Goal: Transaction & Acquisition: Purchase product/service

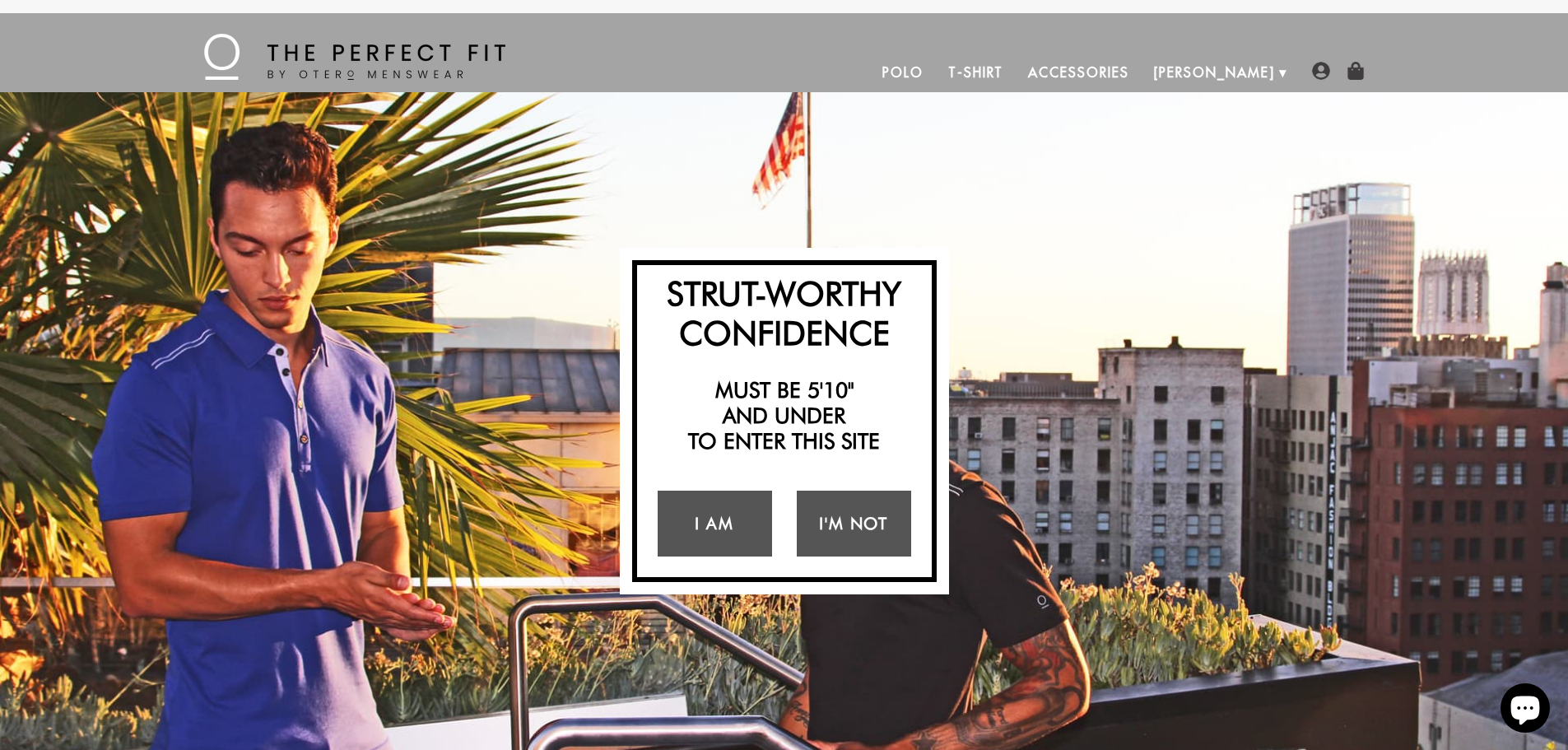
click at [936, 70] on link "Polo" at bounding box center [902, 72] width 66 height 40
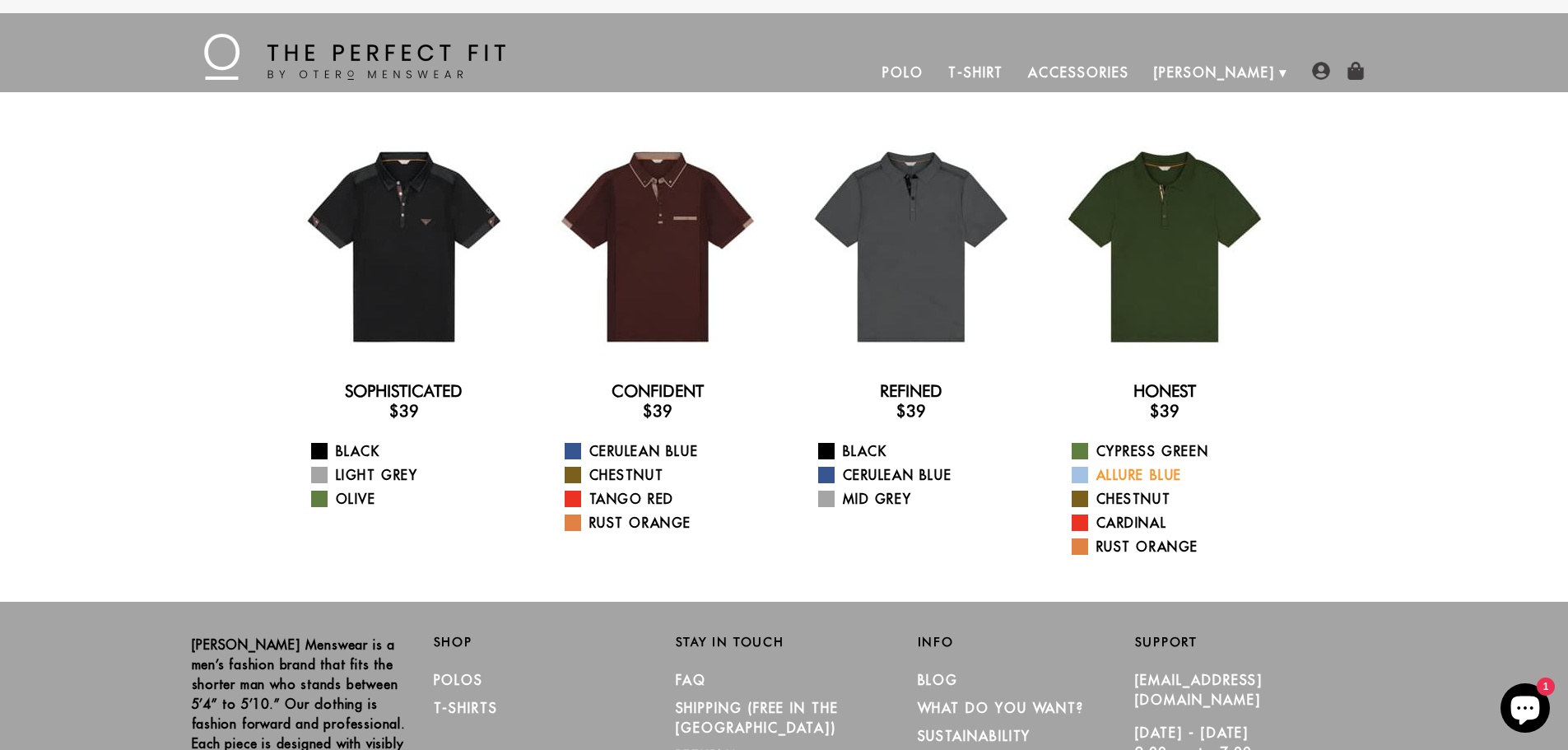
click at [1081, 468] on span at bounding box center [1079, 475] width 17 height 17
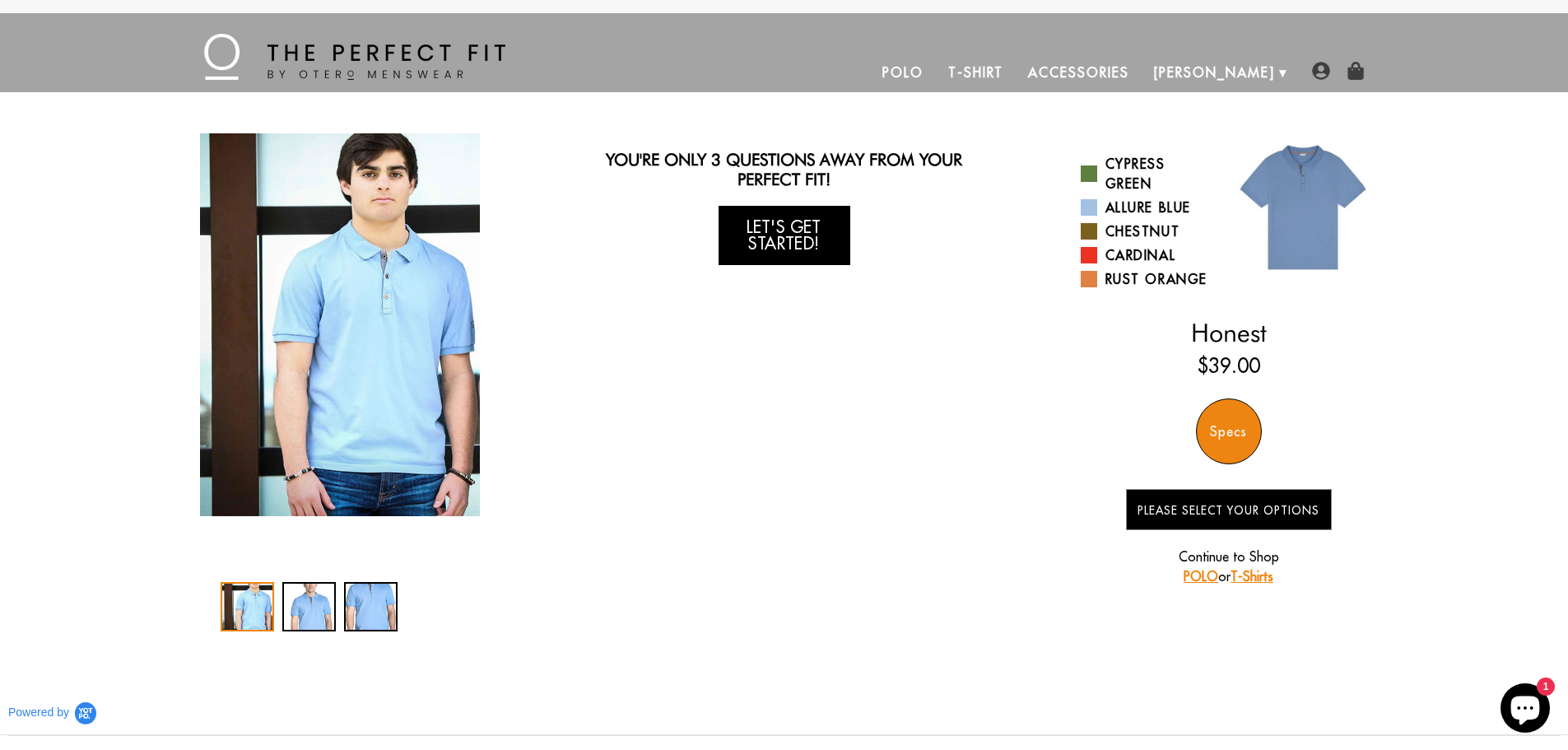
click at [804, 224] on link "Let's Get Started!" at bounding box center [784, 235] width 132 height 59
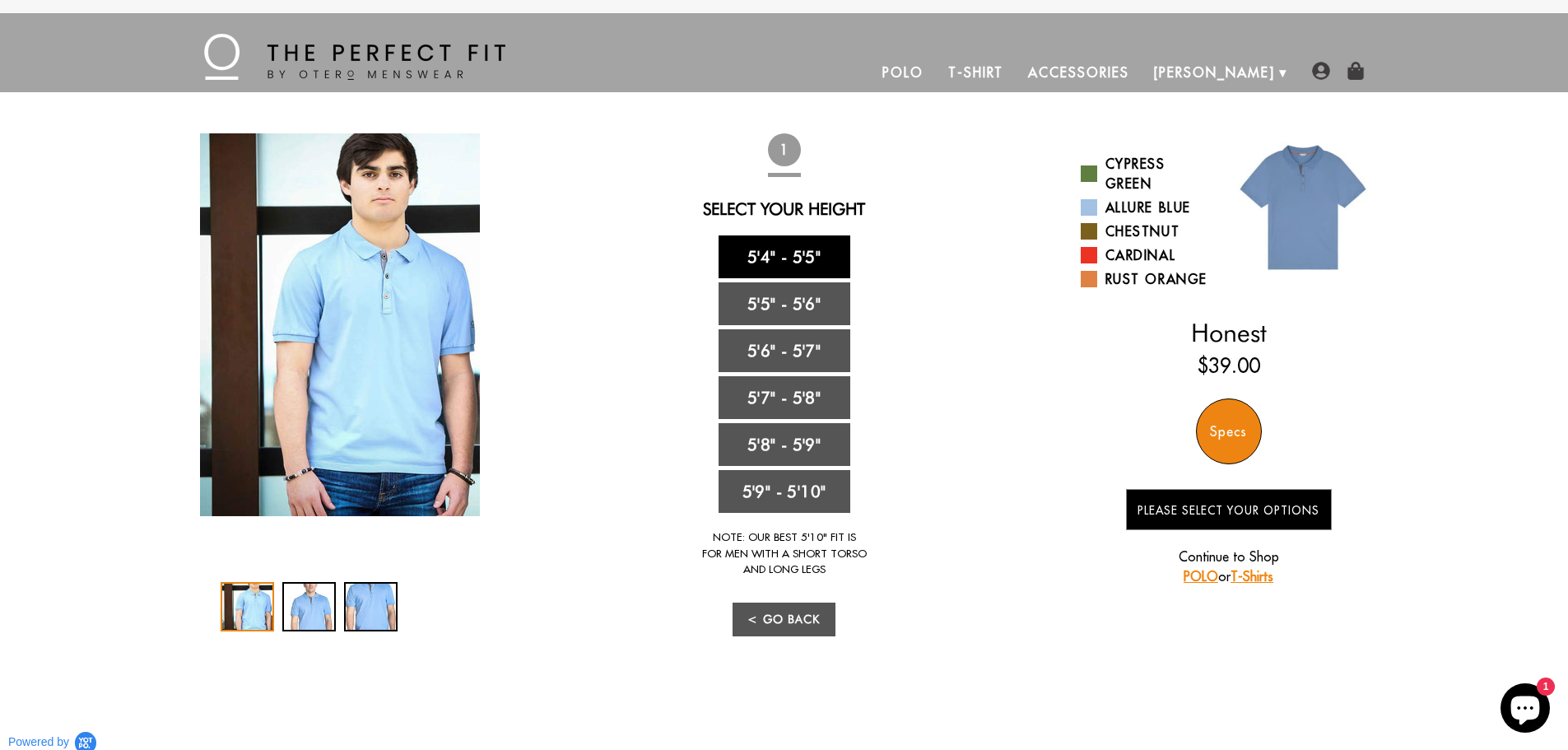
click at [794, 256] on link "5'4" - 5'5"" at bounding box center [784, 256] width 132 height 43
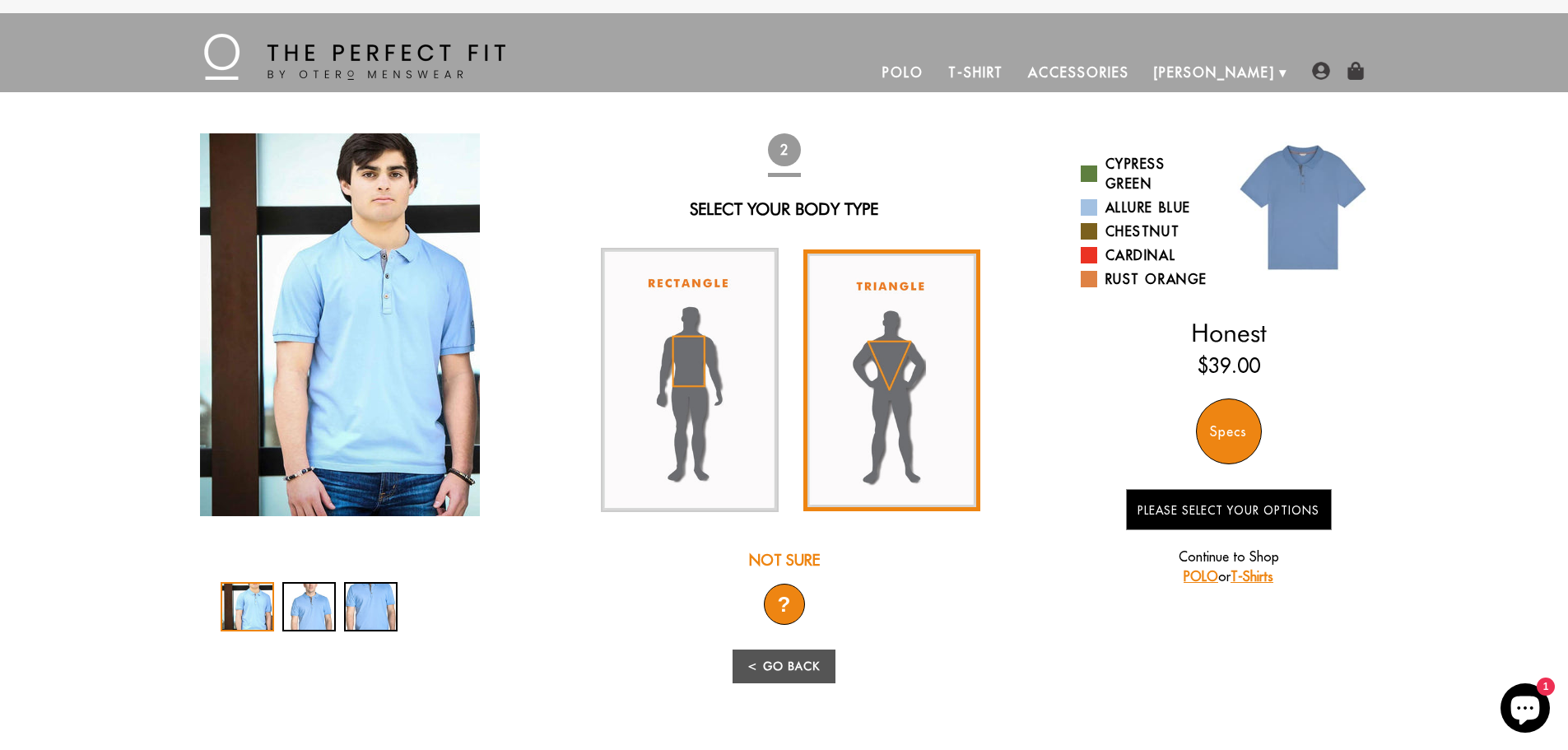
click at [902, 345] on img at bounding box center [892, 380] width 178 height 262
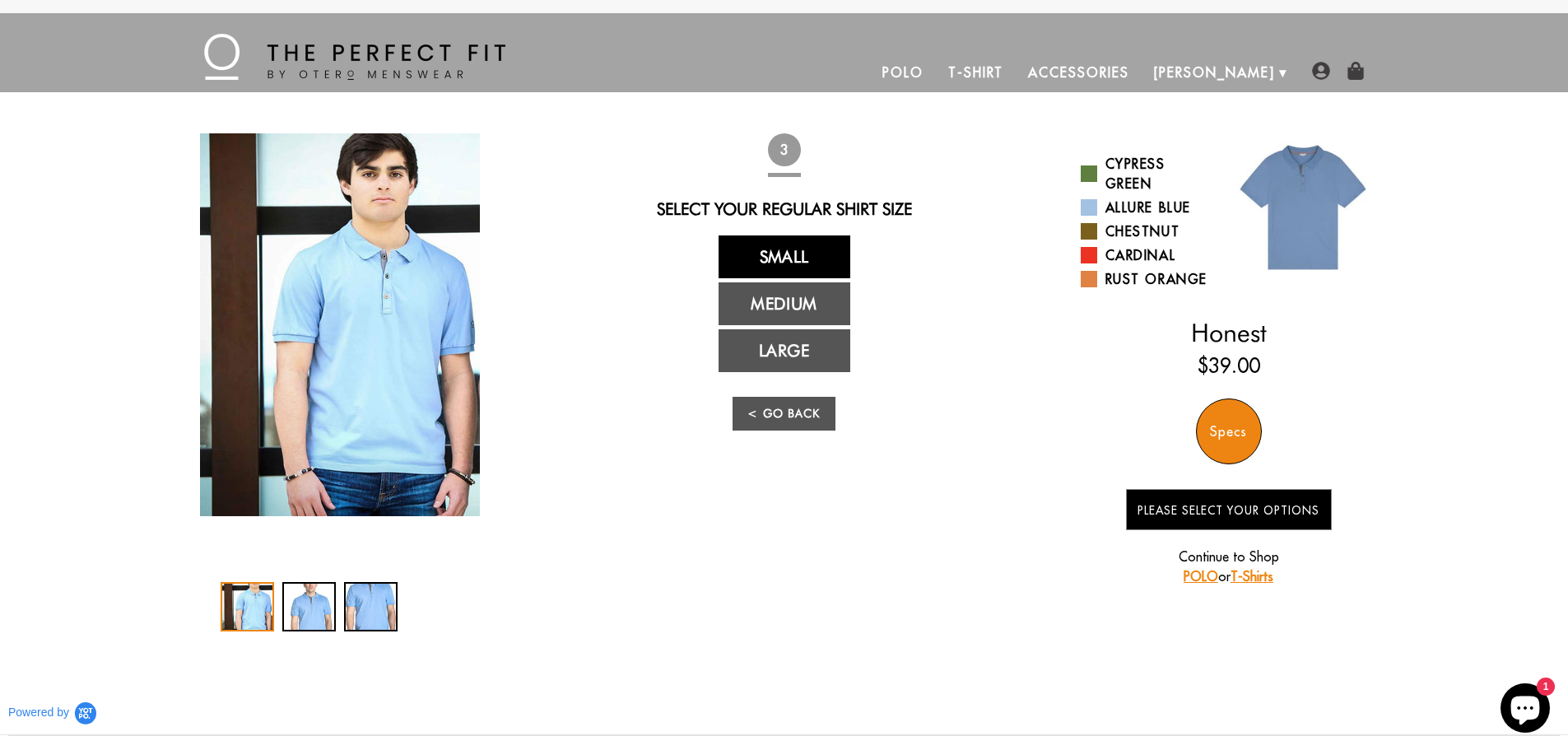
click at [794, 257] on link "Small" at bounding box center [784, 256] width 132 height 43
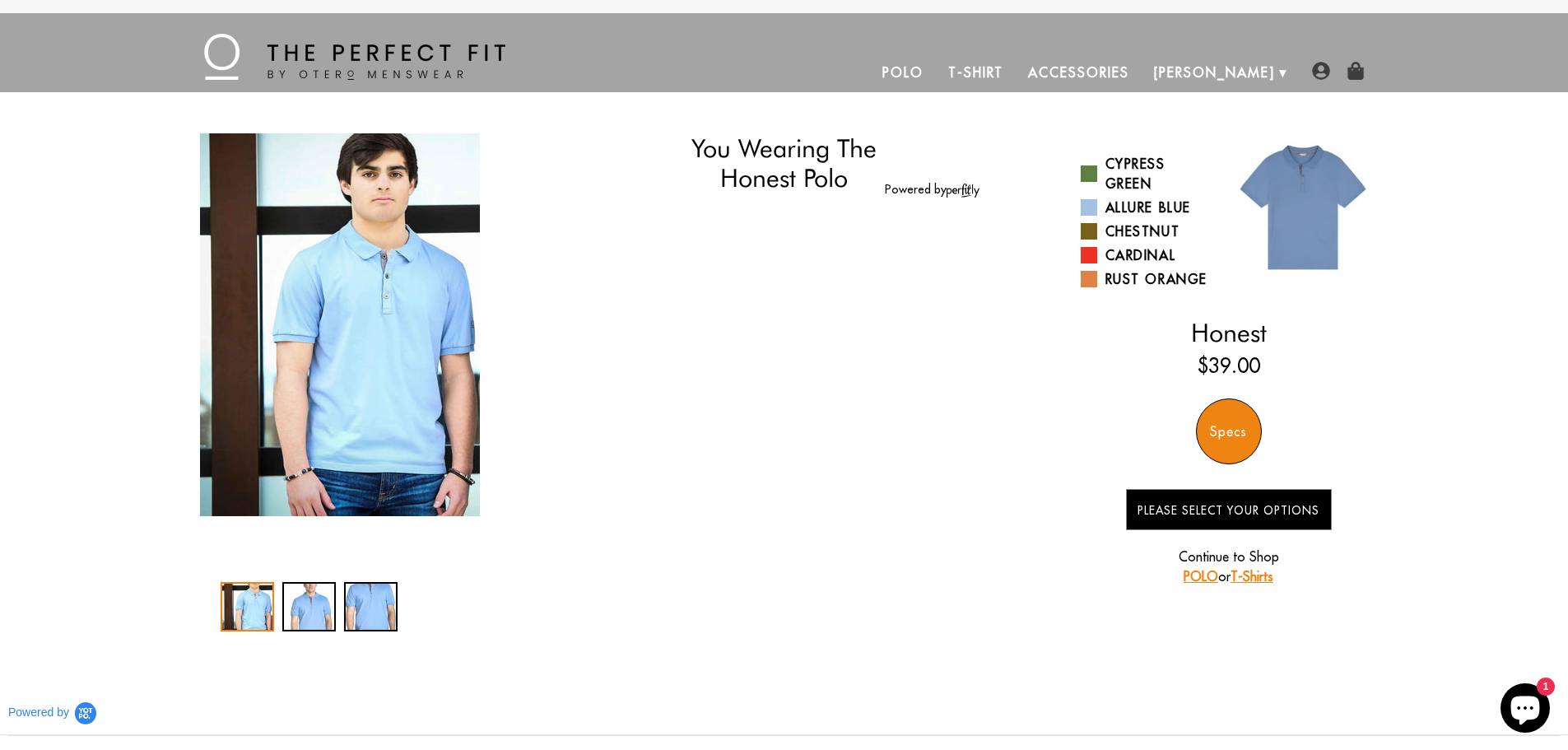
select select "triangle"
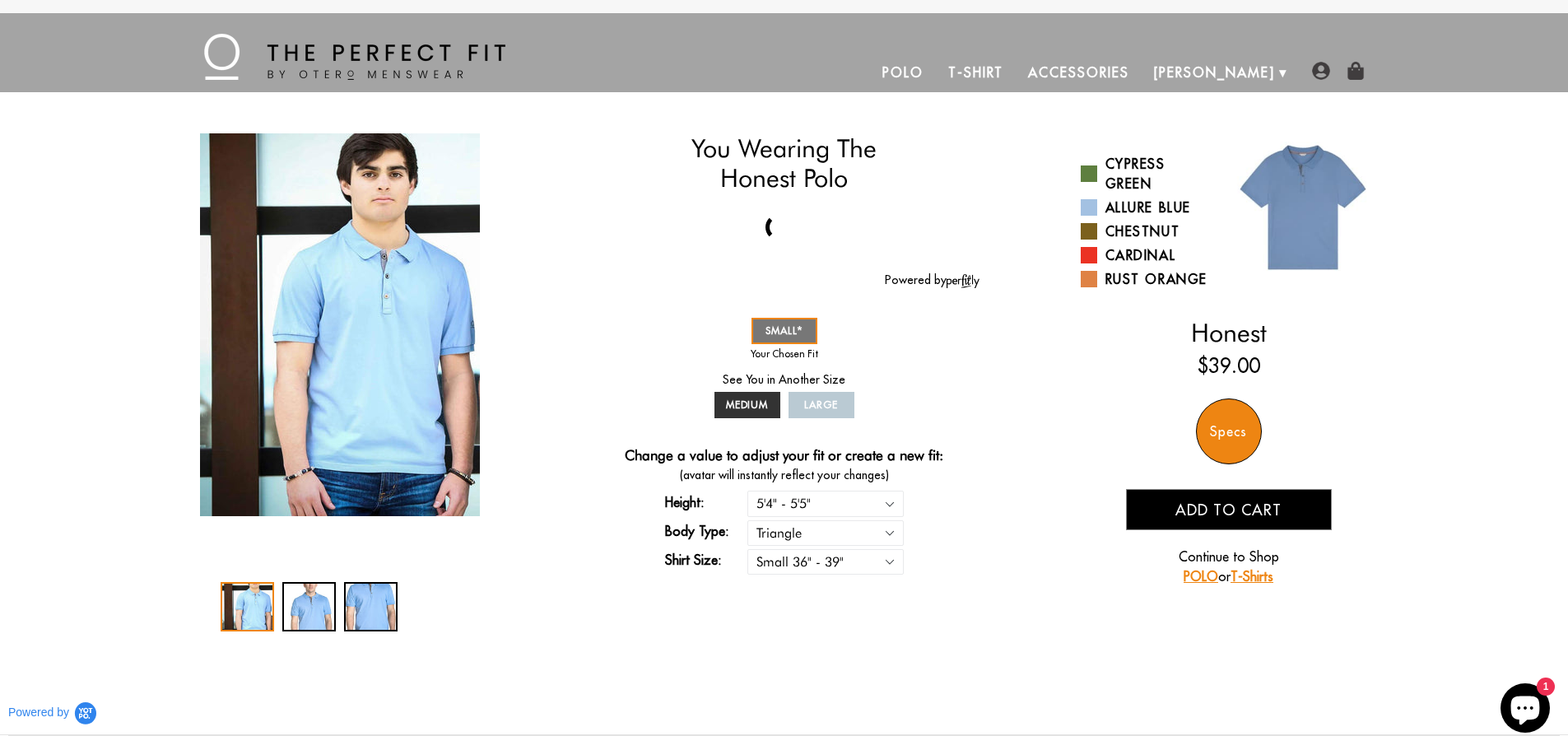
drag, startPoint x: 1154, startPoint y: 509, endPoint x: 1015, endPoint y: 472, distance: 143.8
click at [1015, 472] on div "You Wearing The Honest Polo You're only 3 questions away from your perfect fit!…" at bounding box center [784, 382] width 1185 height 498
click at [777, 328] on span "SMALL" at bounding box center [784, 330] width 38 height 12
click at [1209, 507] on span "Add to cart" at bounding box center [1228, 510] width 106 height 19
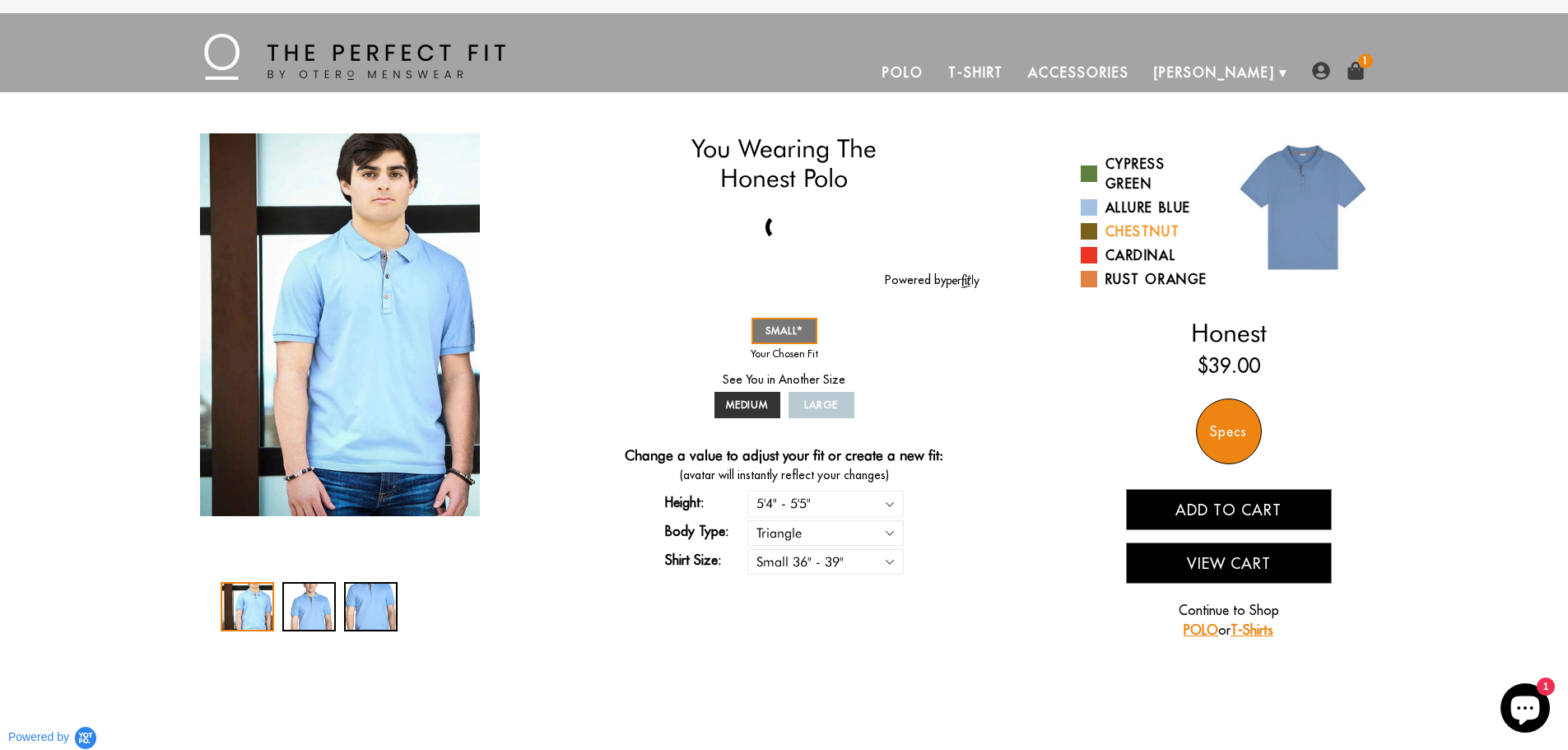
click at [1090, 226] on span at bounding box center [1088, 231] width 17 height 17
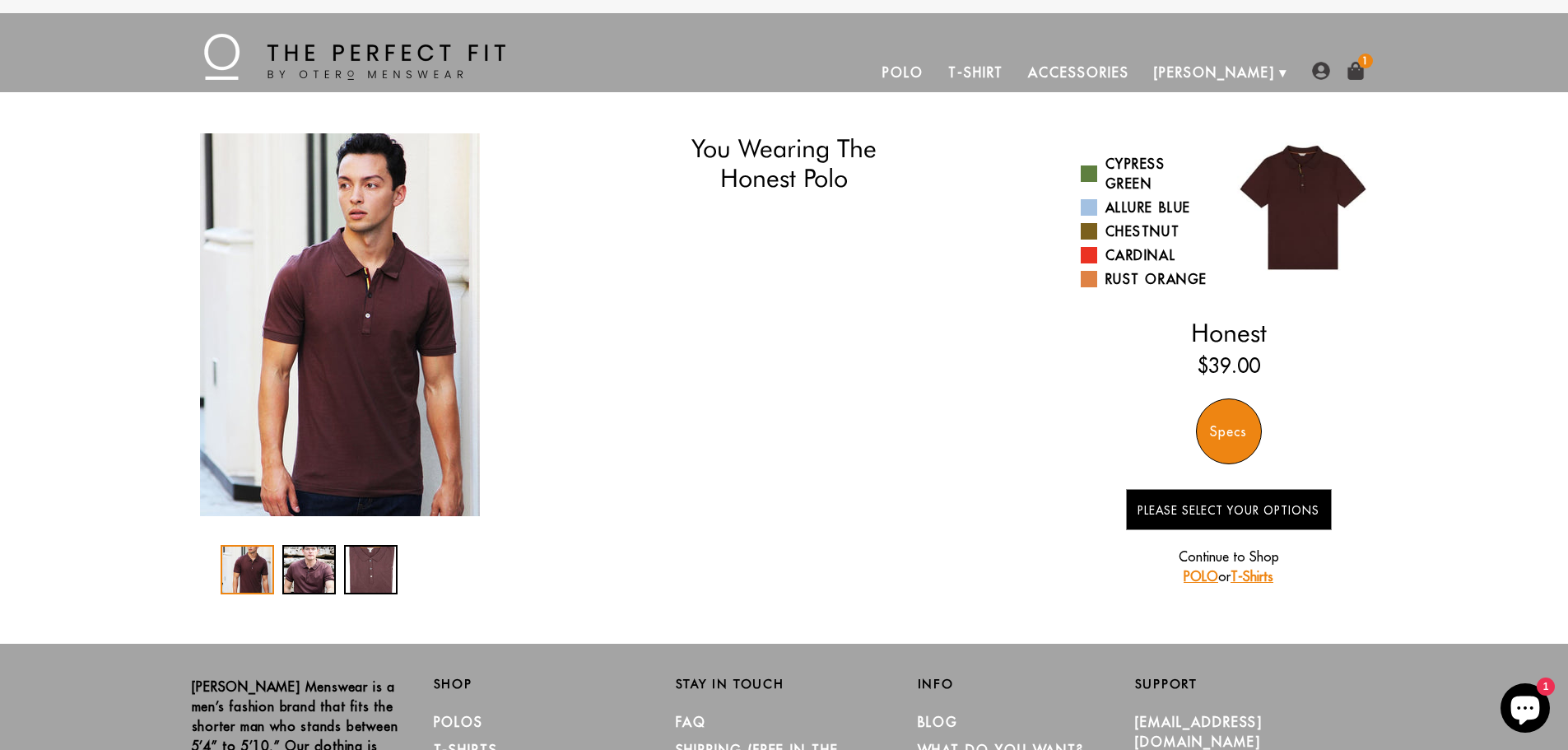
select select "triangle"
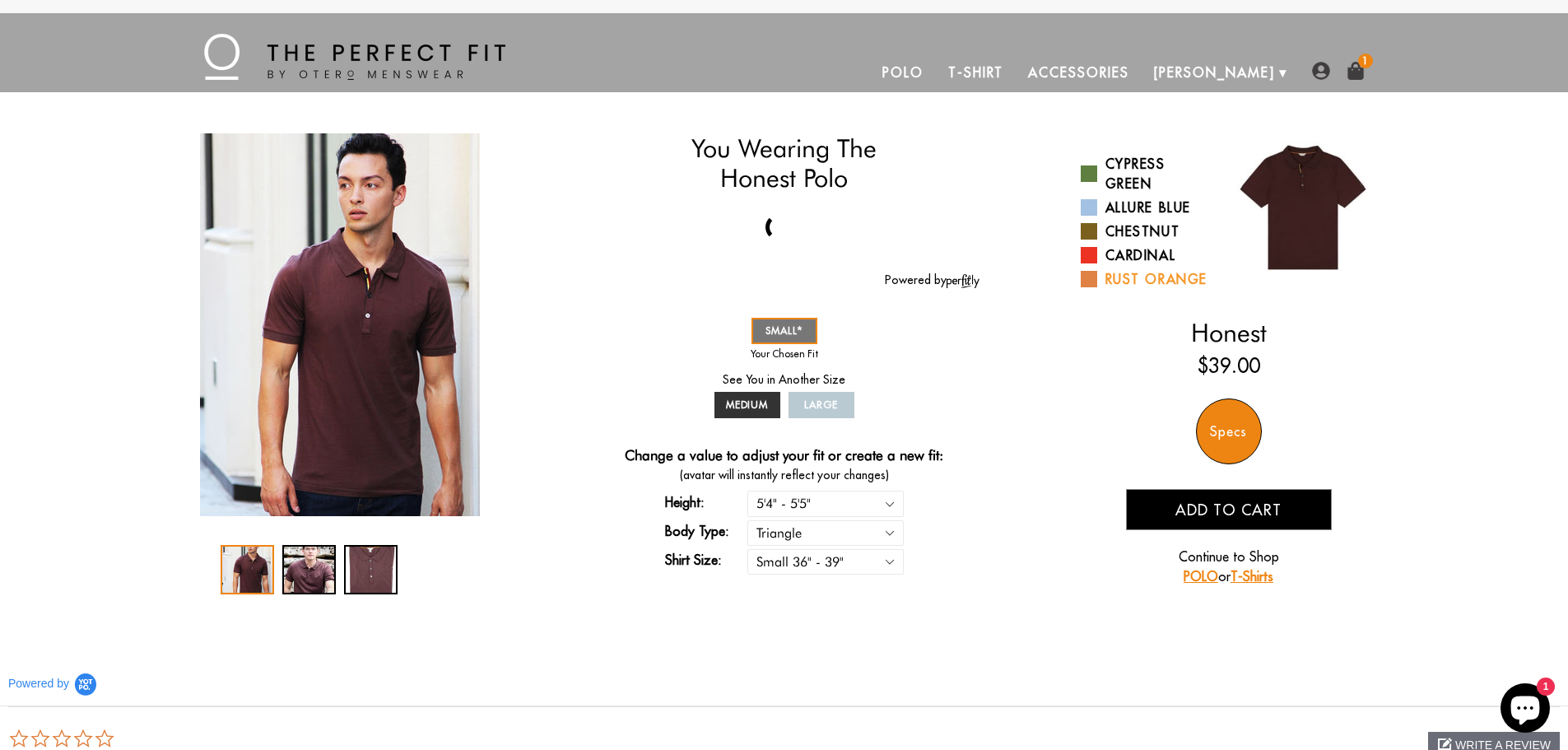
click at [1089, 278] on span at bounding box center [1088, 279] width 17 height 17
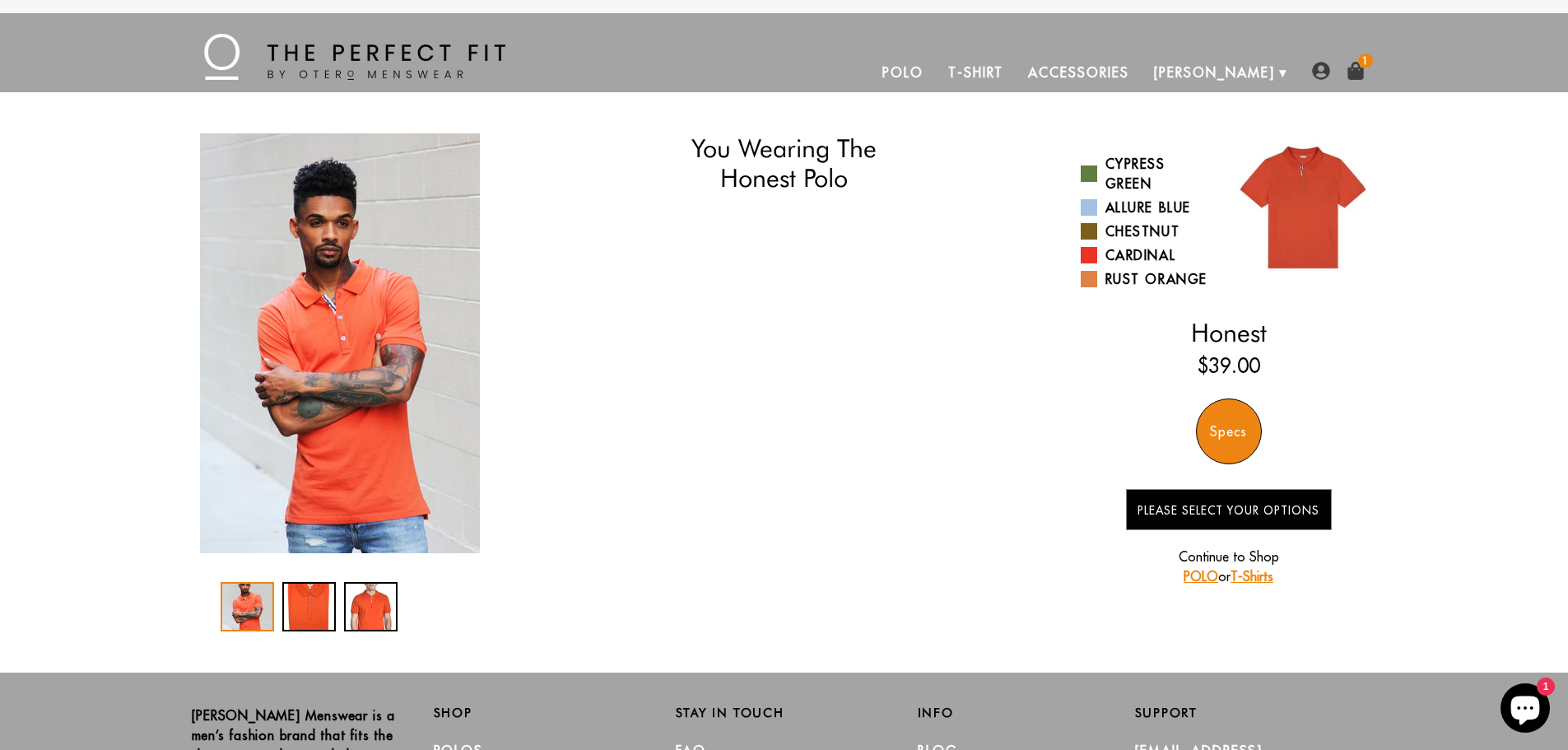
select select "triangle"
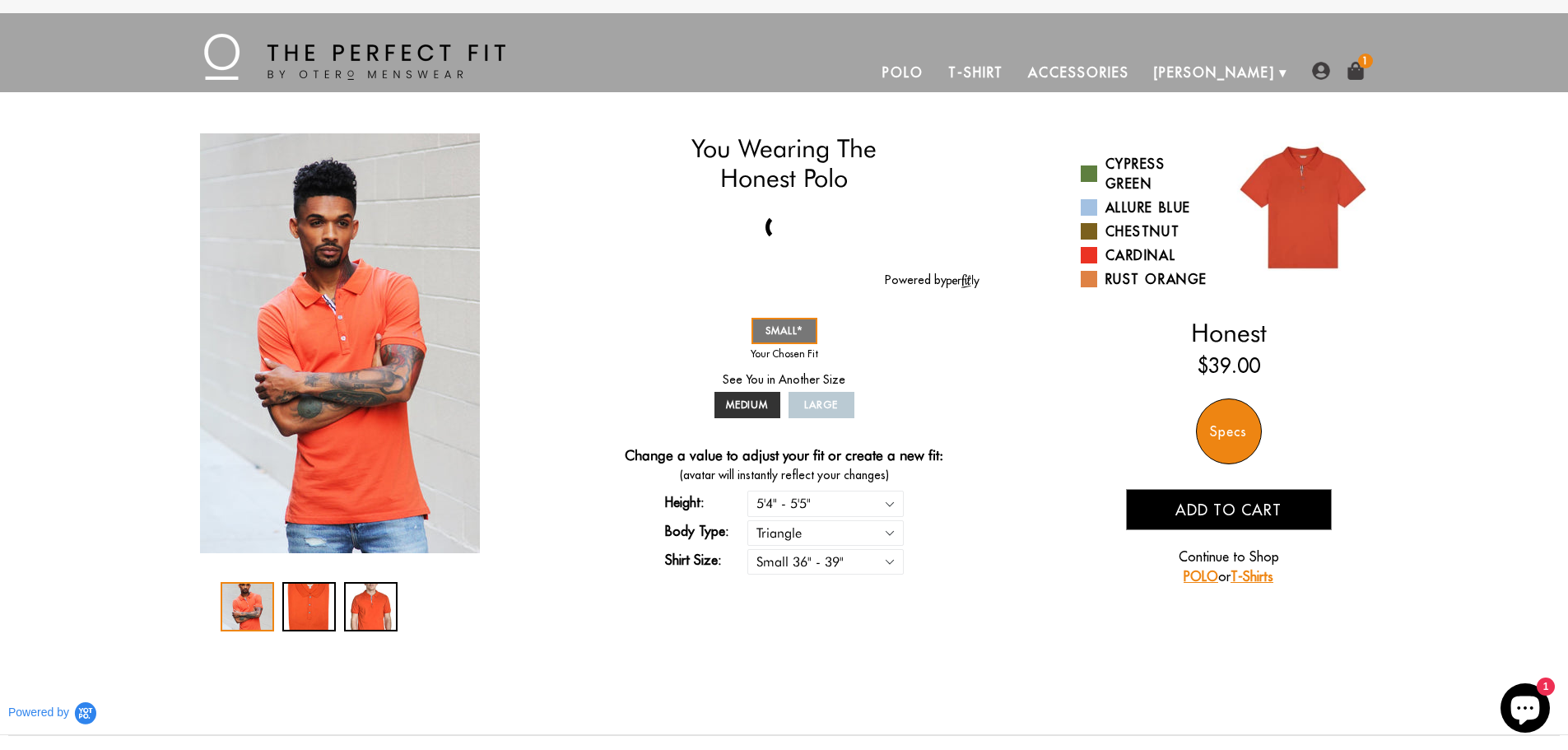
click at [1218, 504] on span "Add to cart" at bounding box center [1228, 510] width 106 height 19
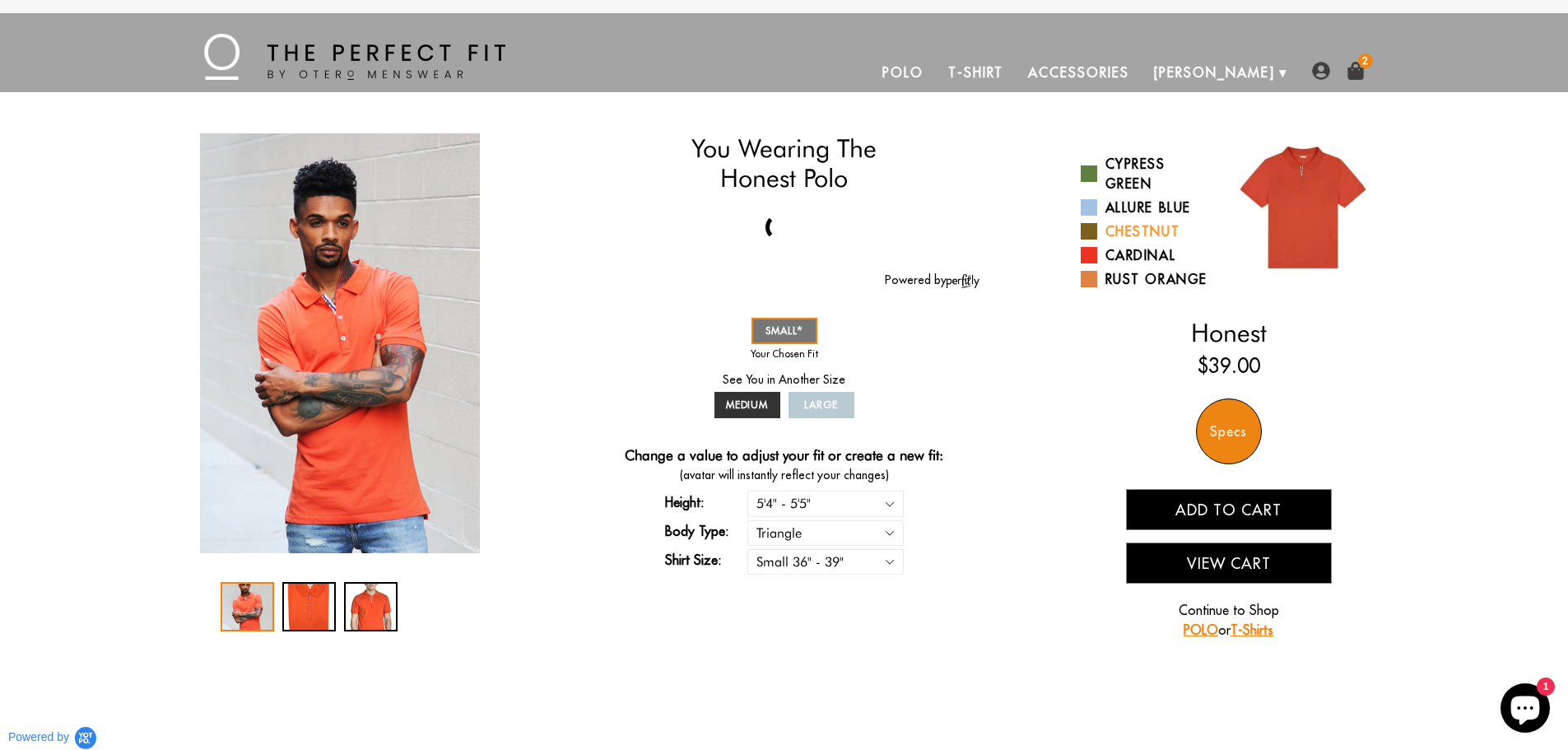
click at [1089, 229] on span at bounding box center [1088, 231] width 17 height 17
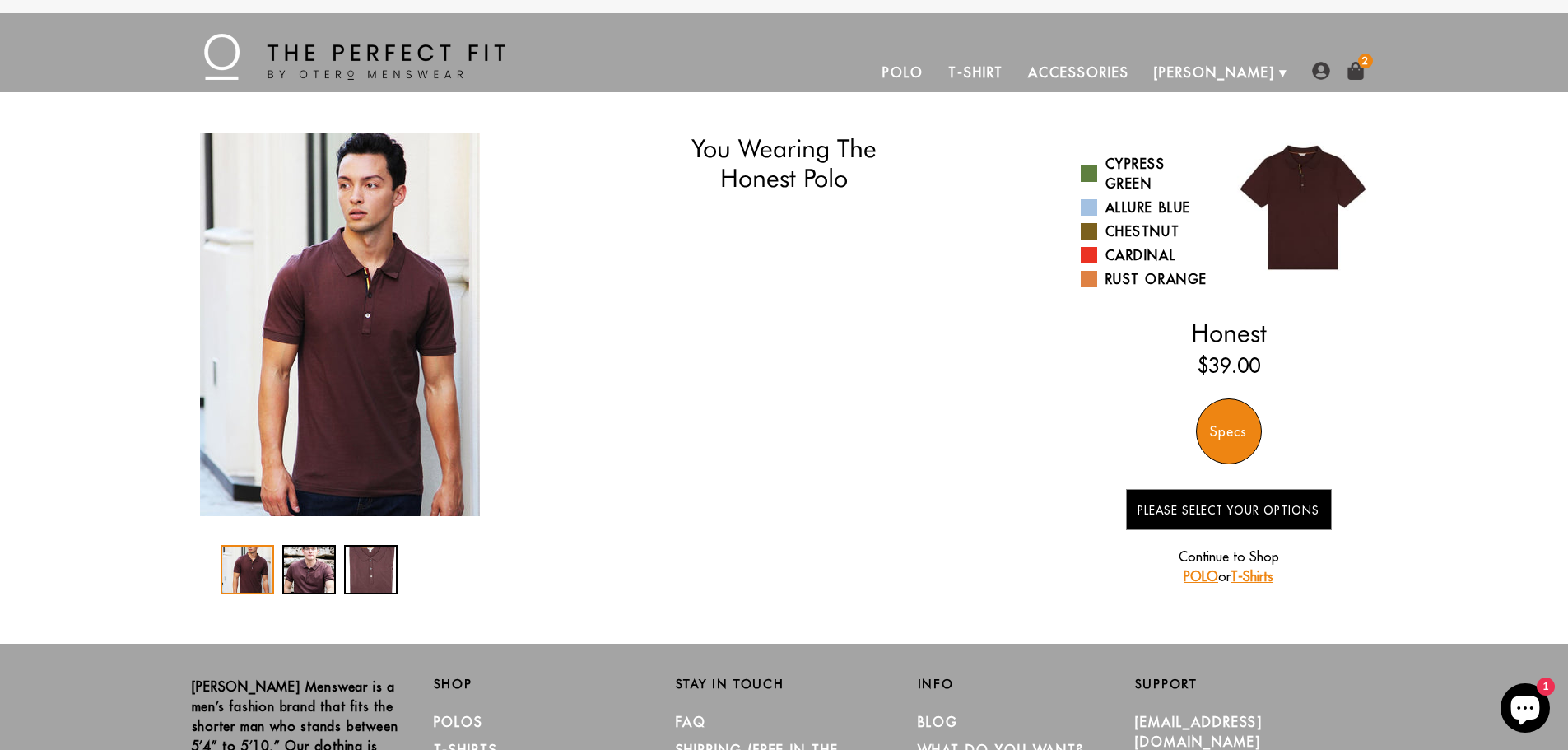
select select "triangle"
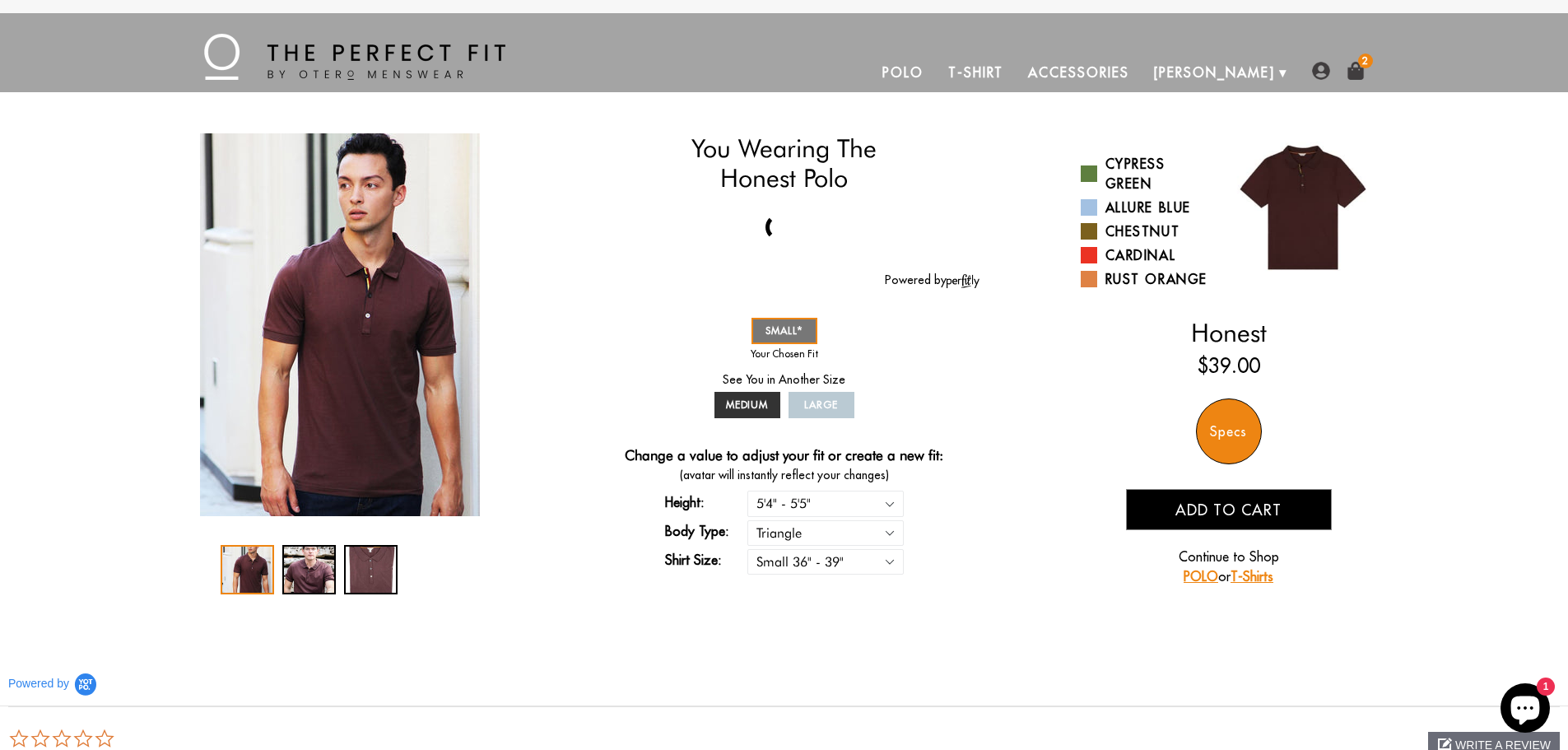
click at [1213, 507] on span "Add to cart" at bounding box center [1228, 510] width 106 height 19
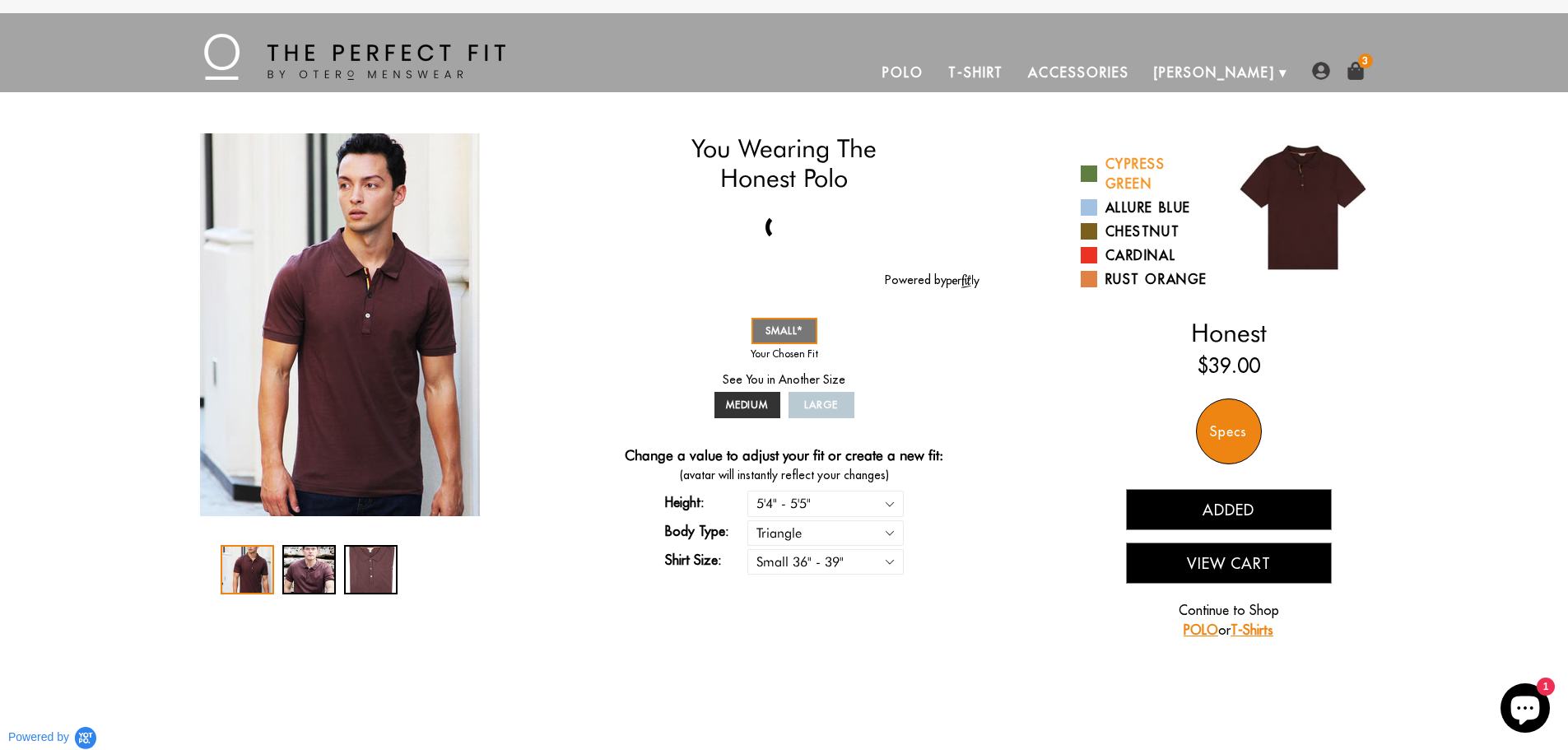
click at [1091, 173] on span at bounding box center [1088, 173] width 17 height 17
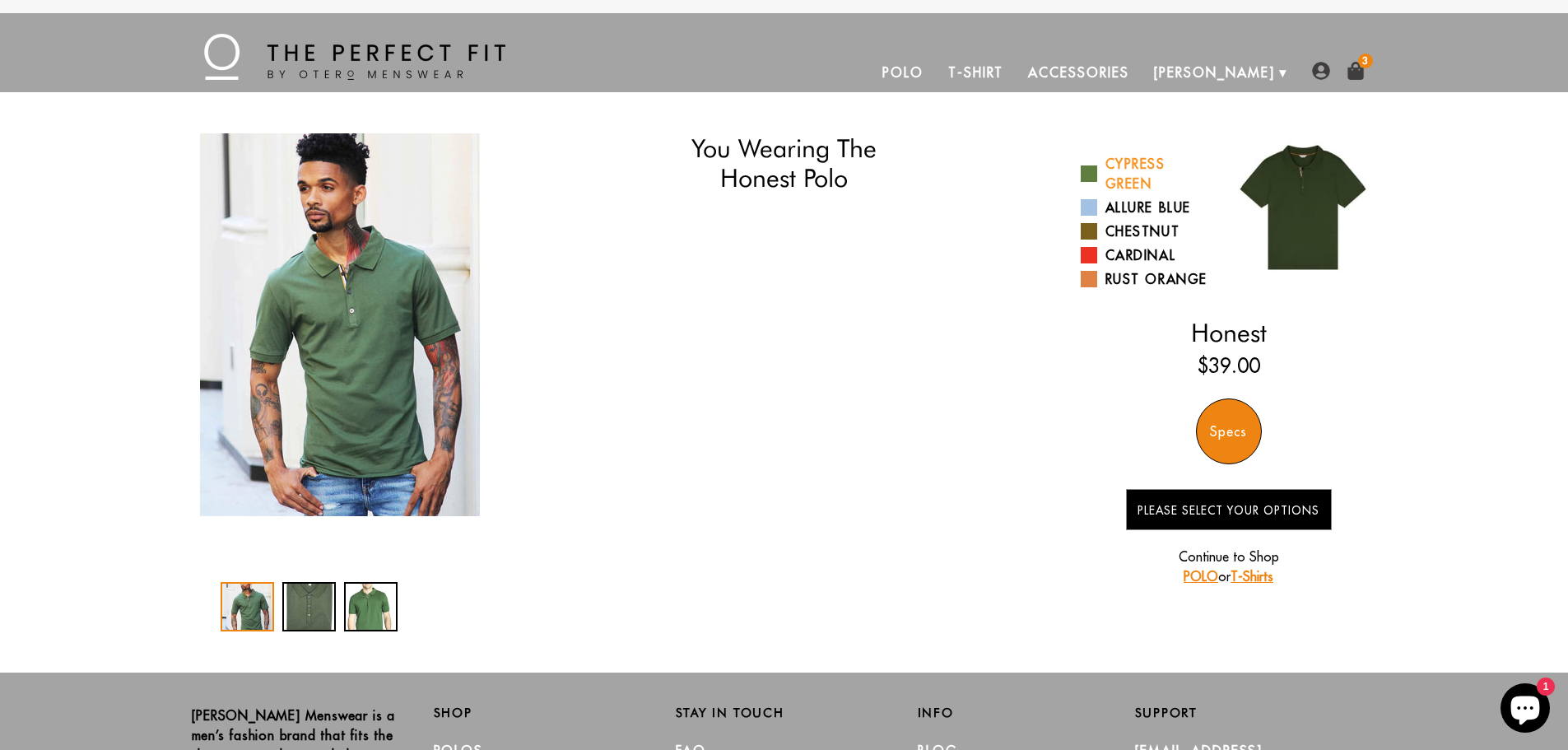
select select "triangle"
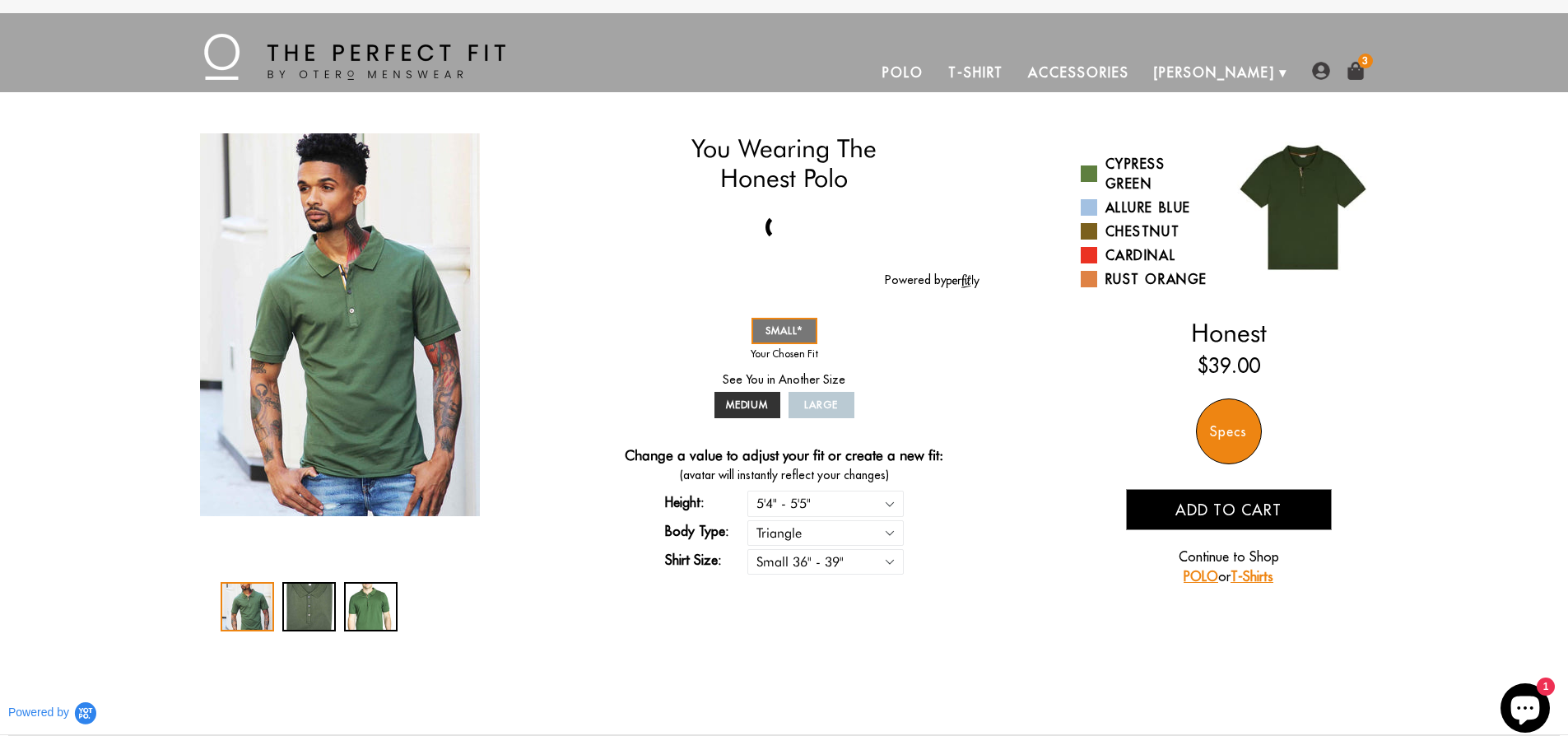
click at [1221, 507] on span "Add to cart" at bounding box center [1228, 510] width 106 height 19
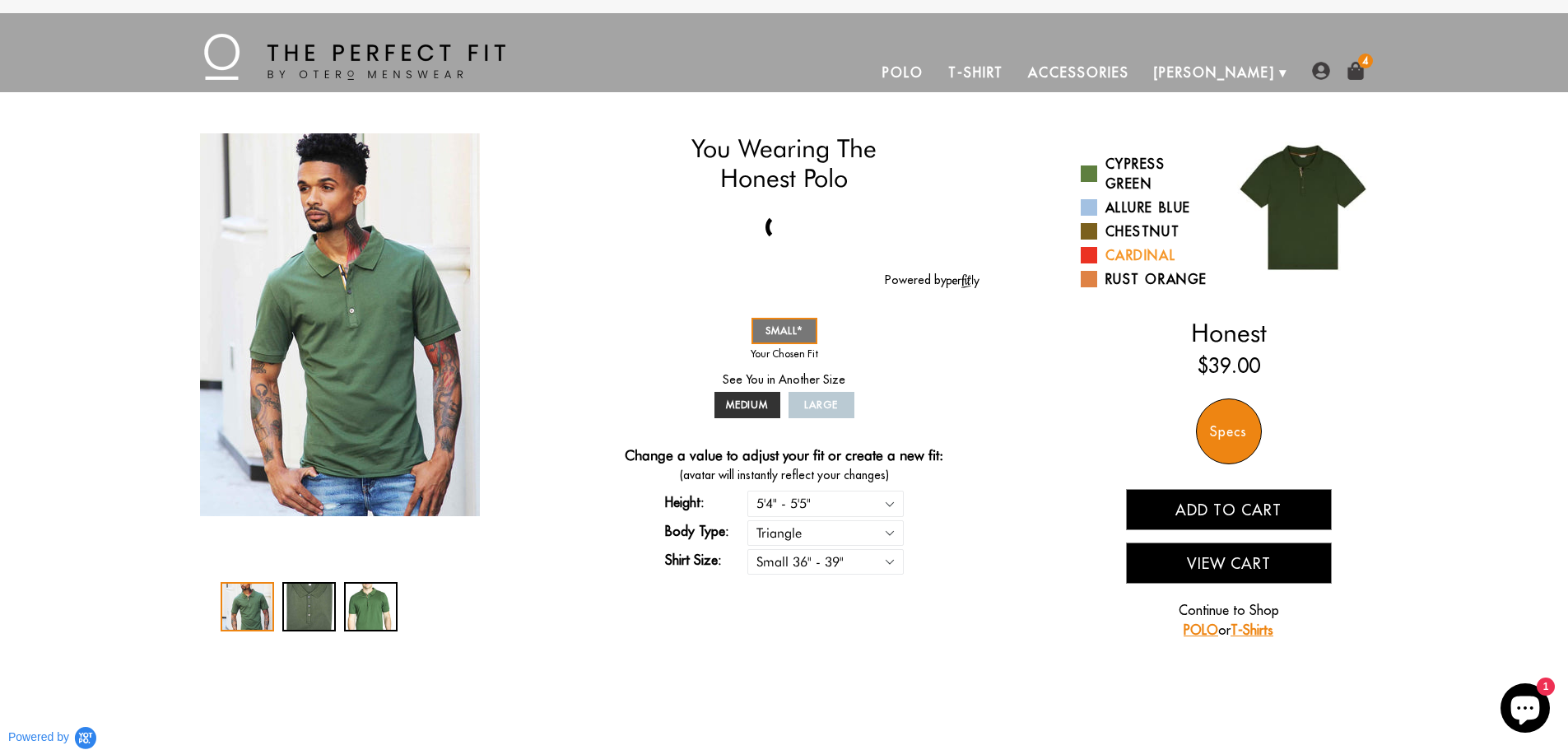
click at [1088, 254] on span at bounding box center [1088, 255] width 17 height 17
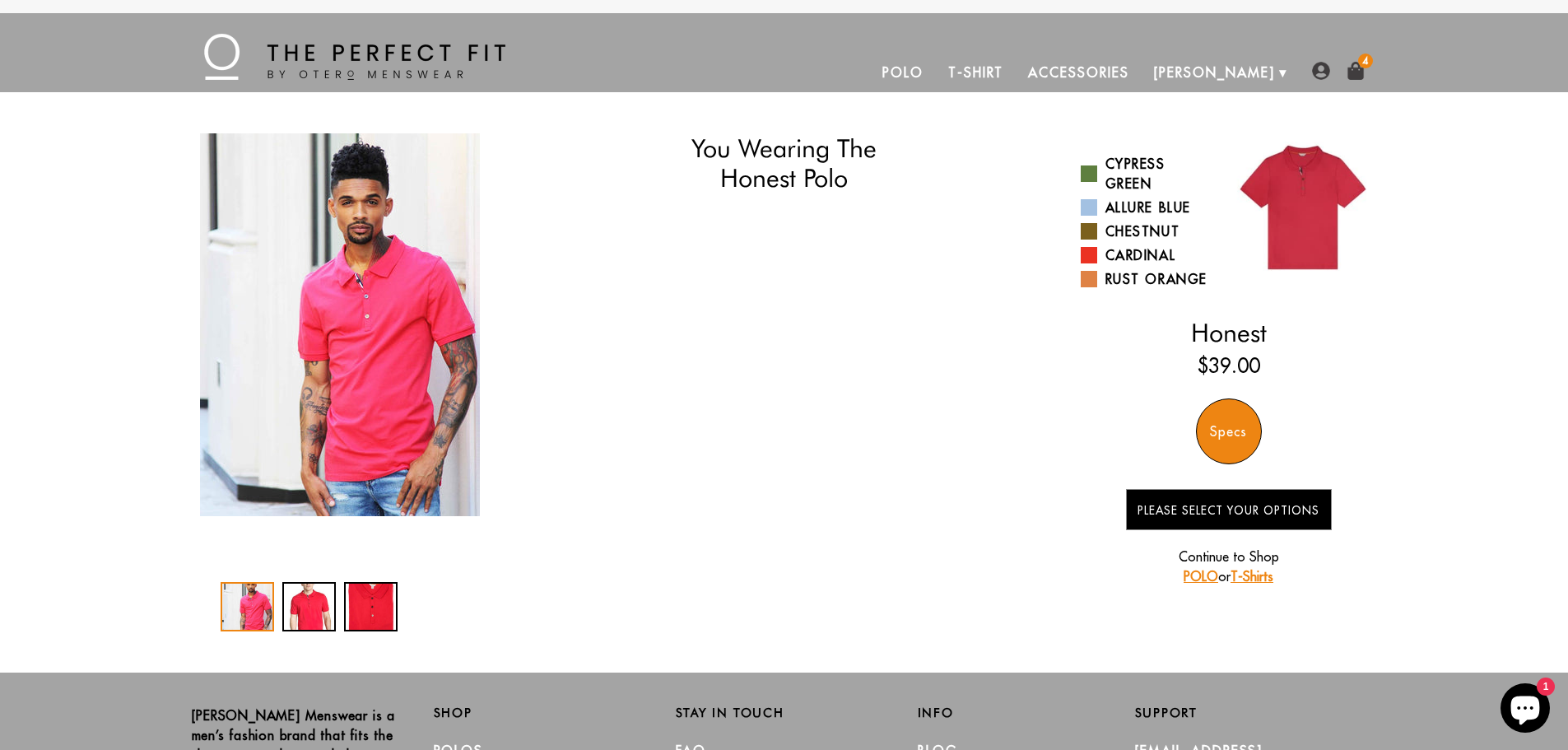
select select "triangle"
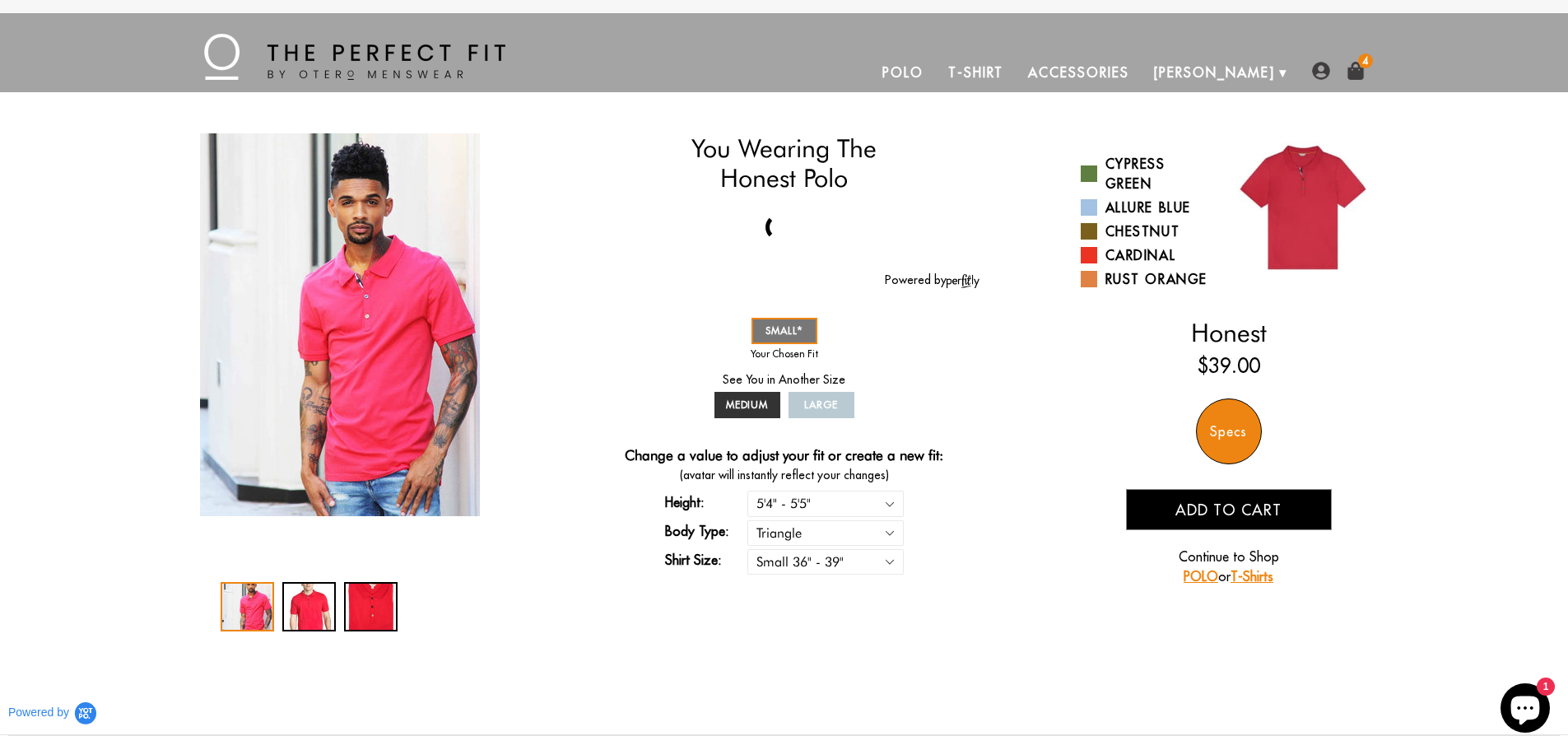
click at [1356, 66] on img at bounding box center [1355, 70] width 18 height 18
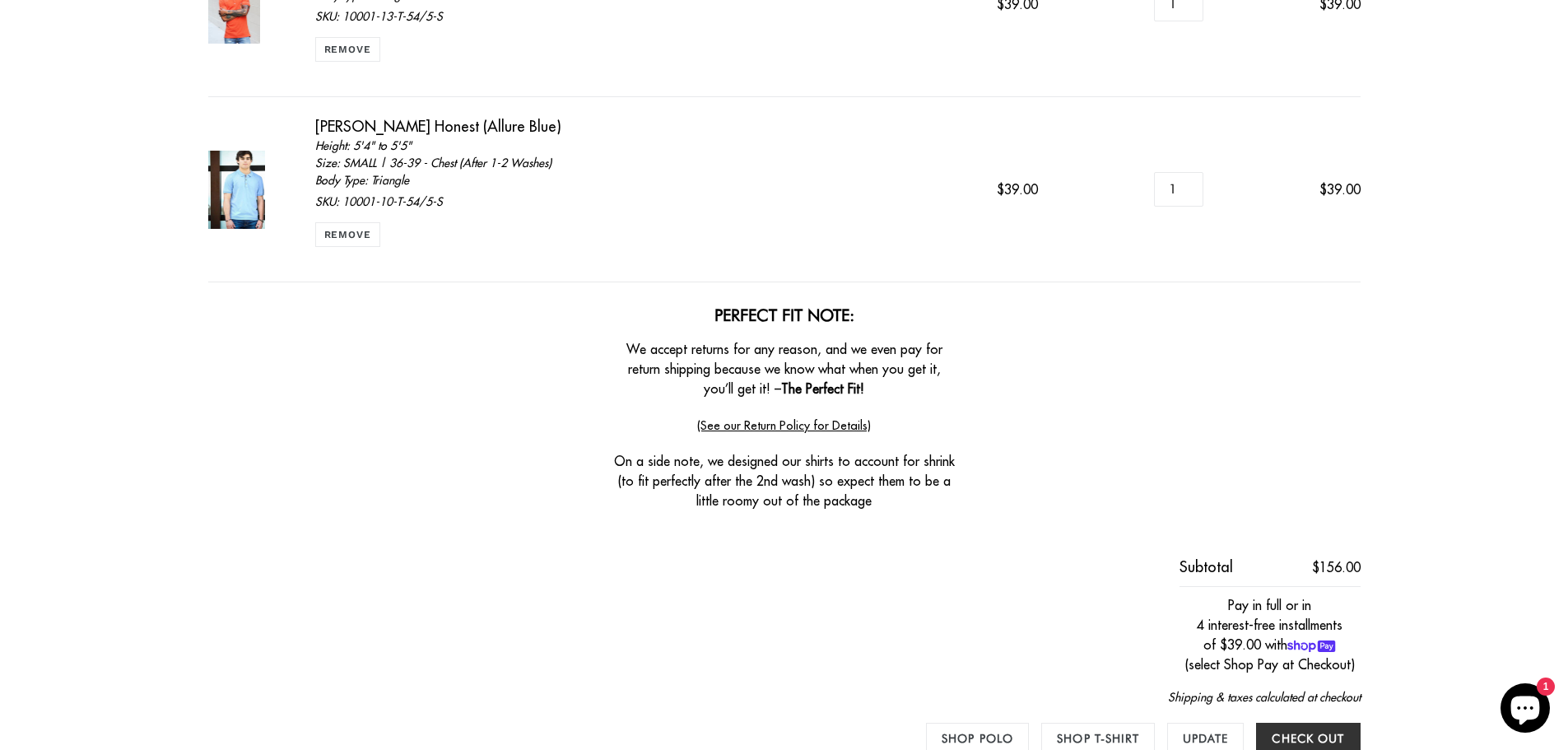
scroll to position [987, 0]
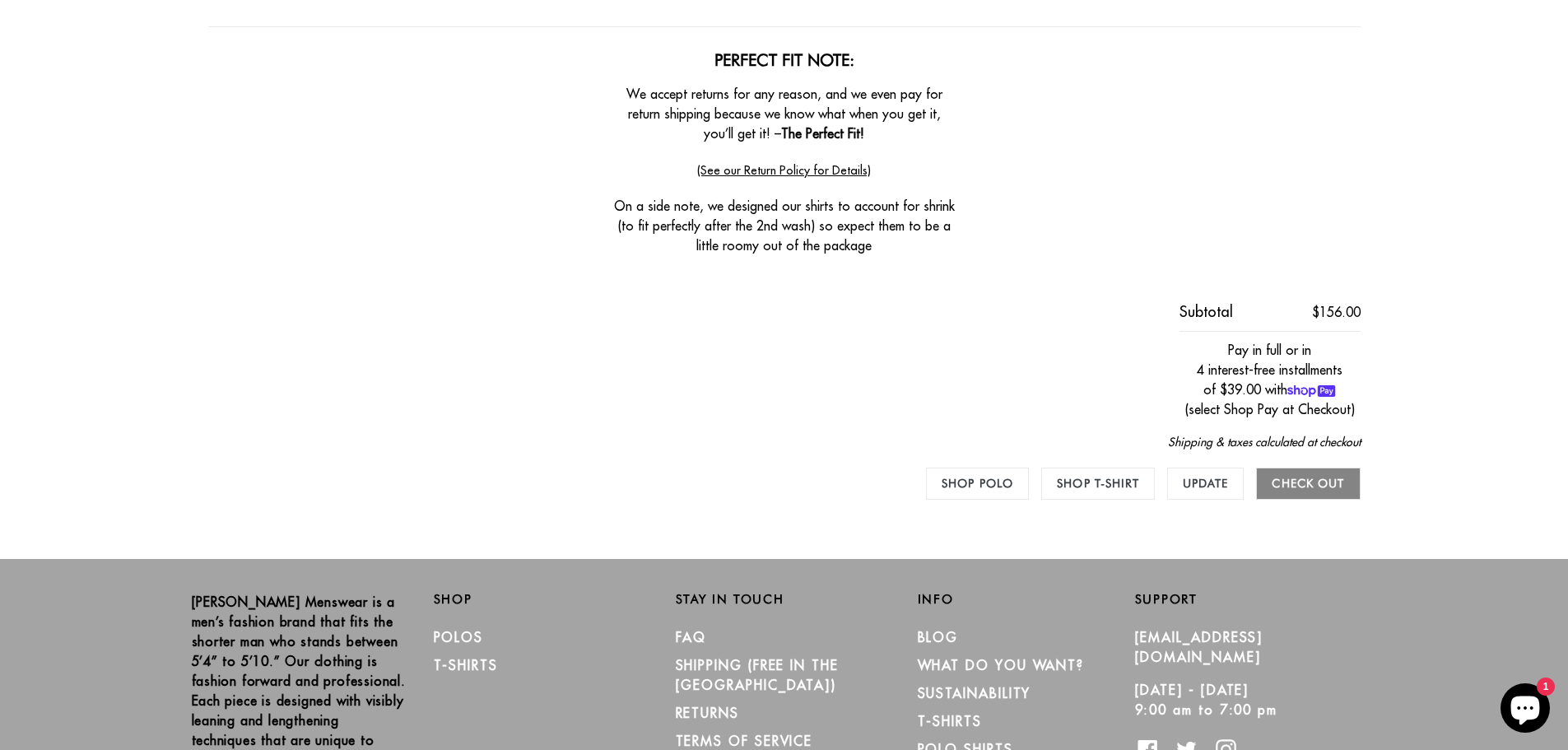
click at [1298, 483] on input "Check out" at bounding box center [1307, 483] width 104 height 32
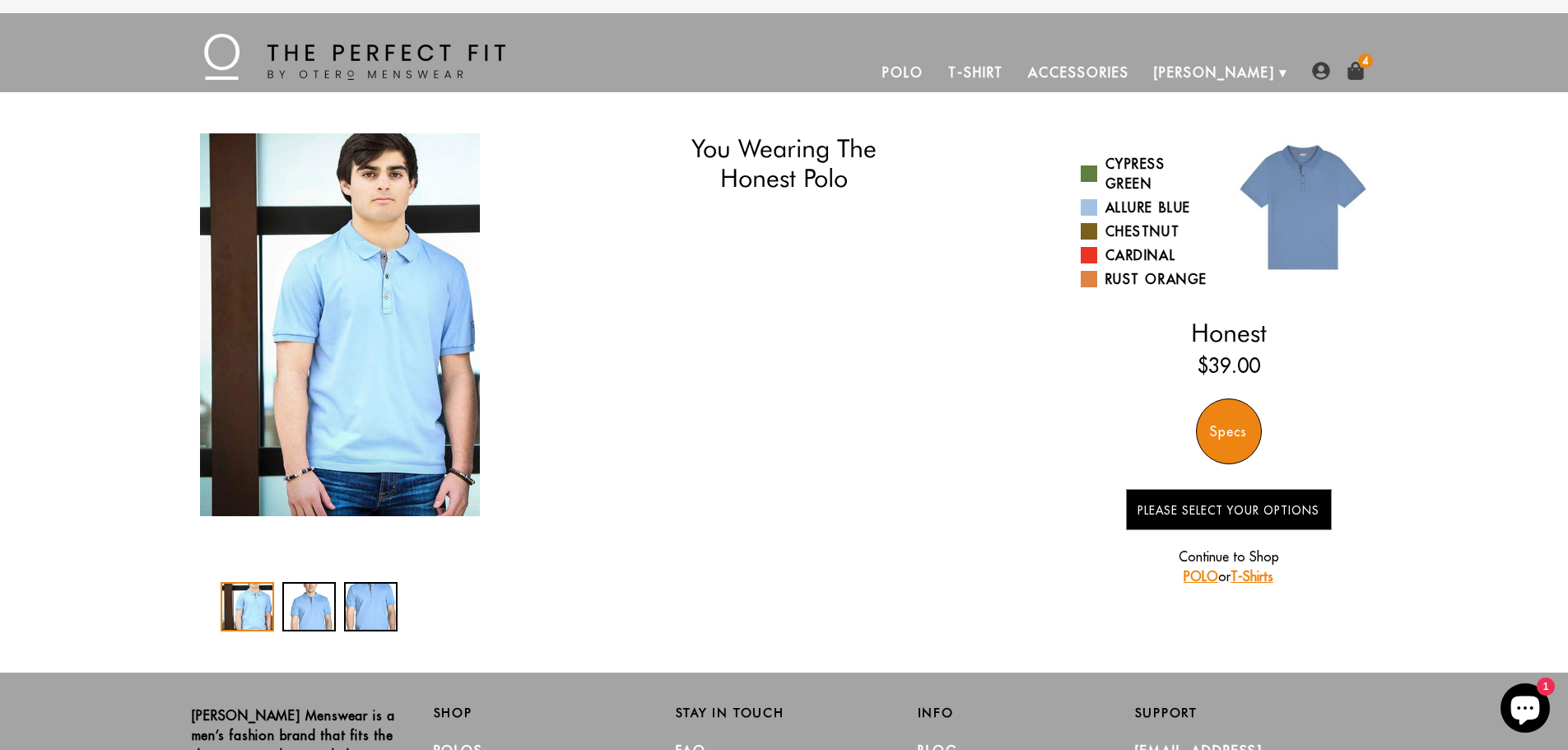
select select "triangle"
